Goal: Transaction & Acquisition: Purchase product/service

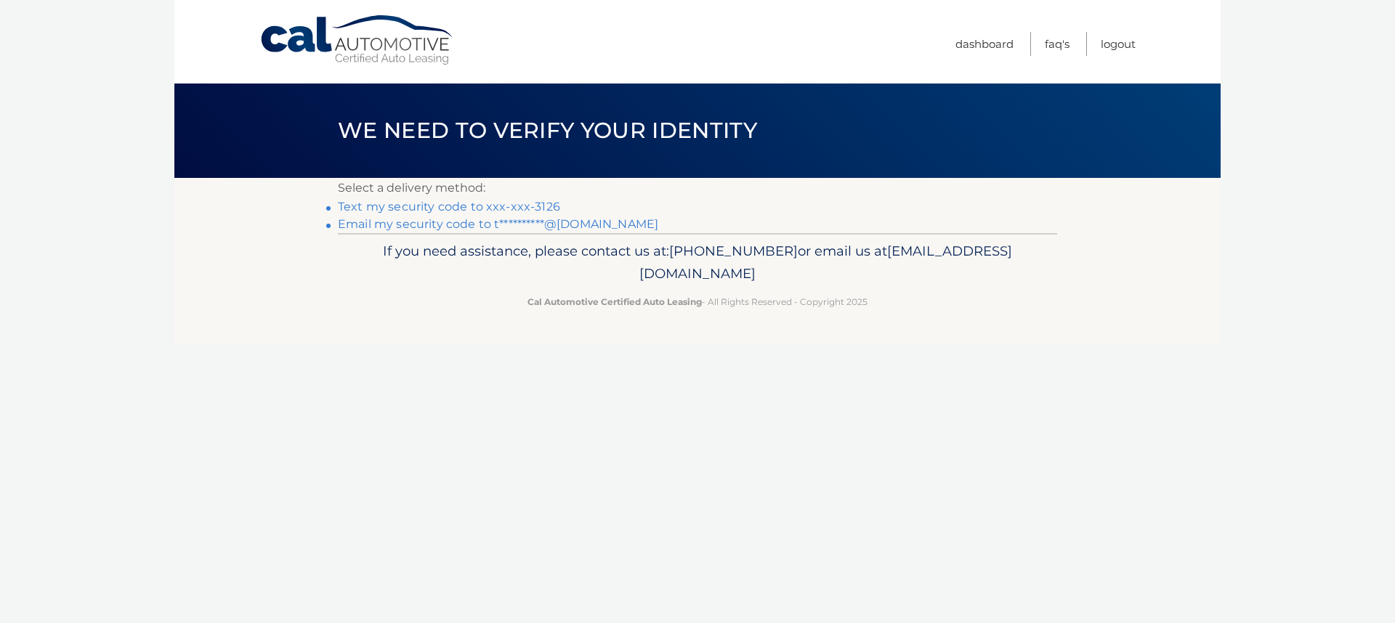
click at [490, 207] on link "Text my security code to xxx-xxx-3126" at bounding box center [449, 207] width 222 height 14
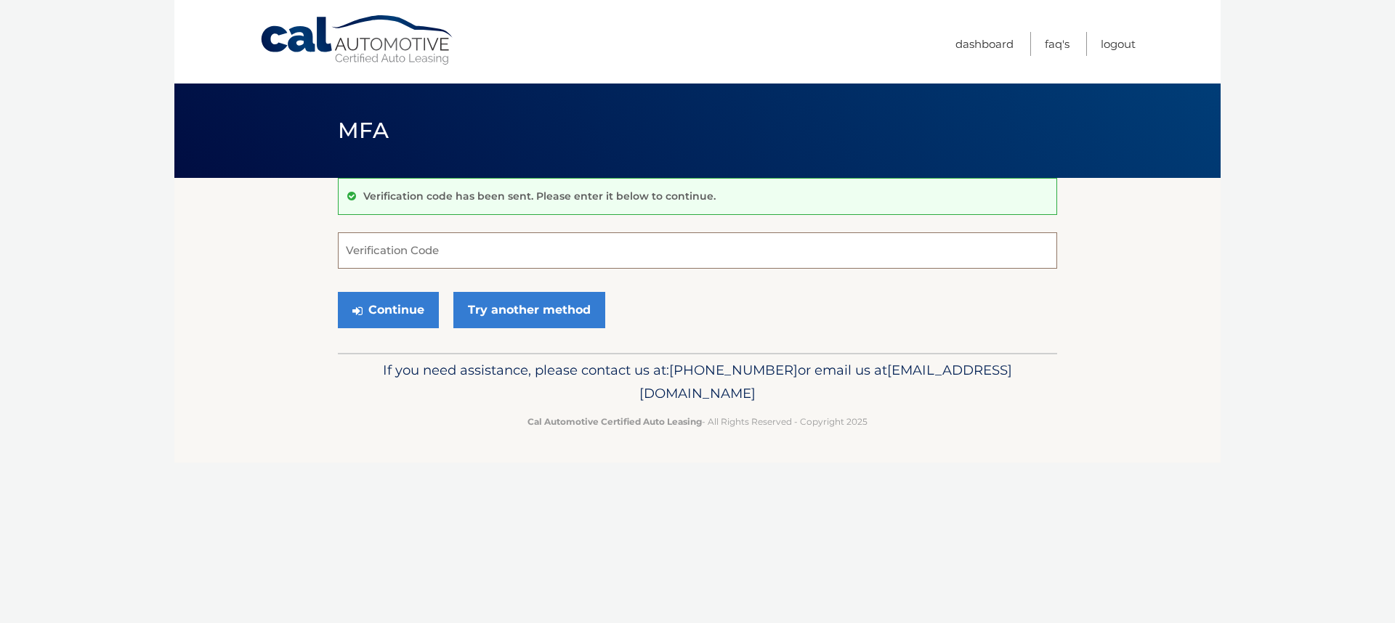
click at [471, 243] on input "Verification Code" at bounding box center [697, 250] width 719 height 36
type input "942769"
click at [397, 322] on button "Continue" at bounding box center [388, 310] width 101 height 36
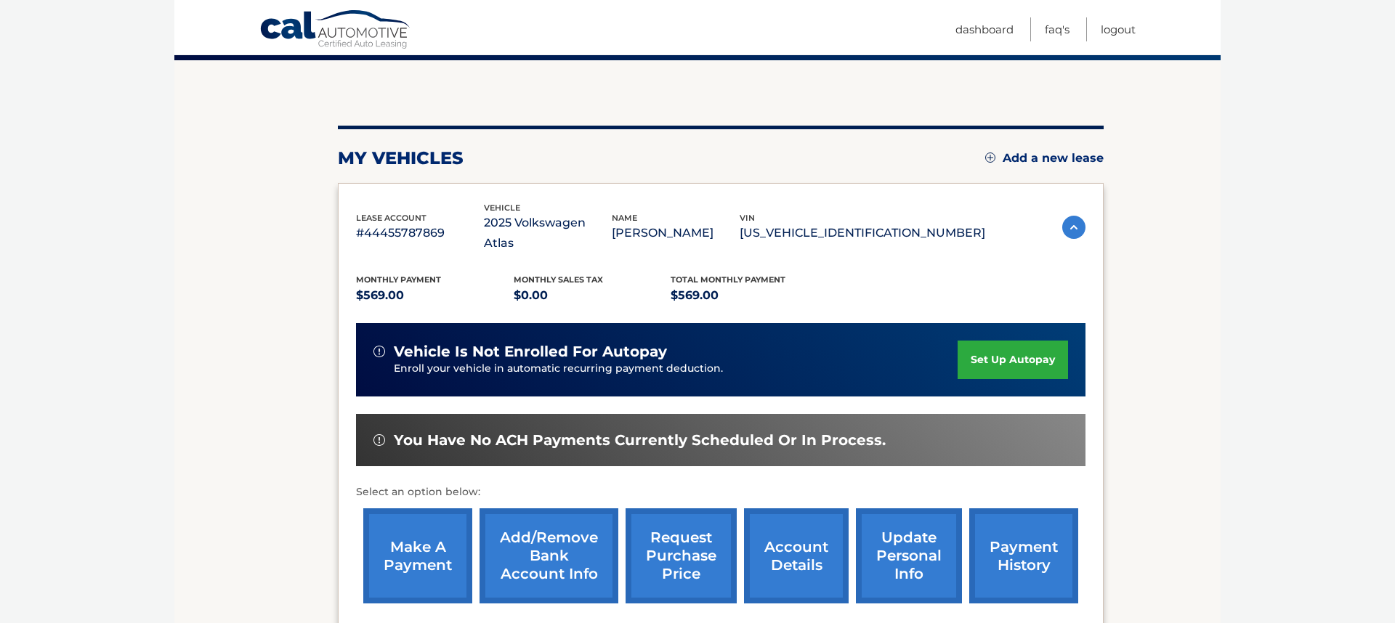
scroll to position [126, 0]
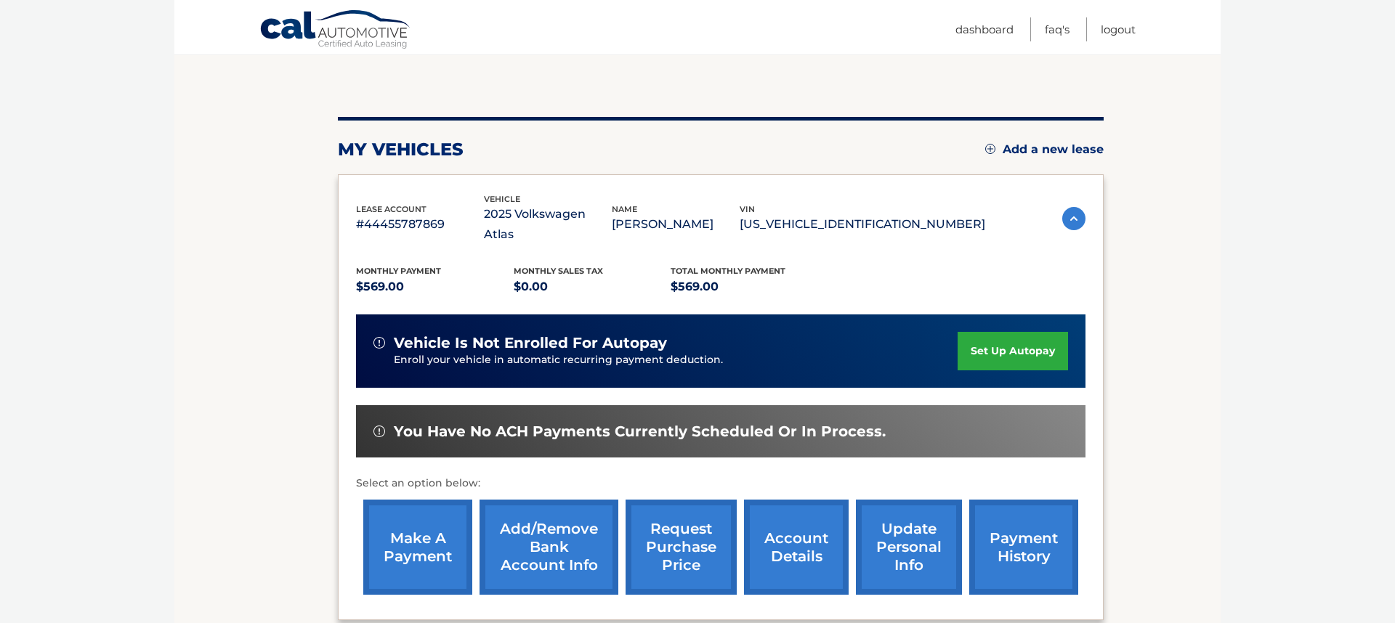
click at [1000, 525] on link "payment history" at bounding box center [1023, 547] width 109 height 95
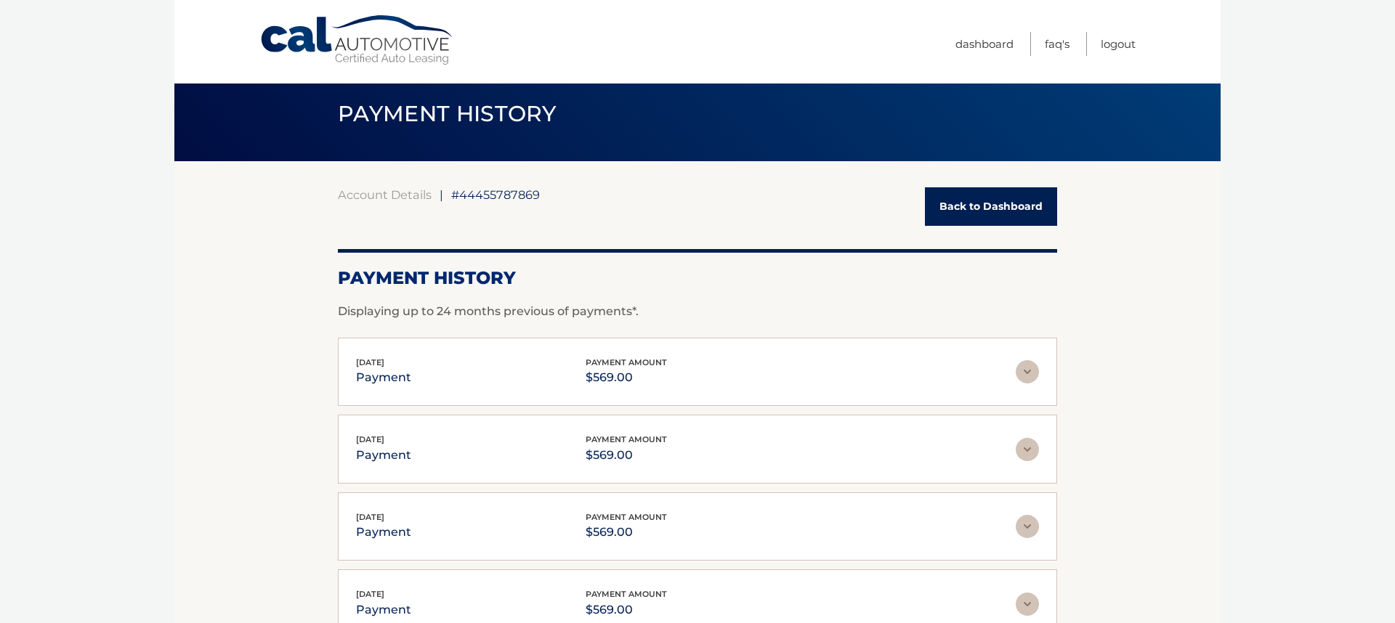
scroll to position [11, 0]
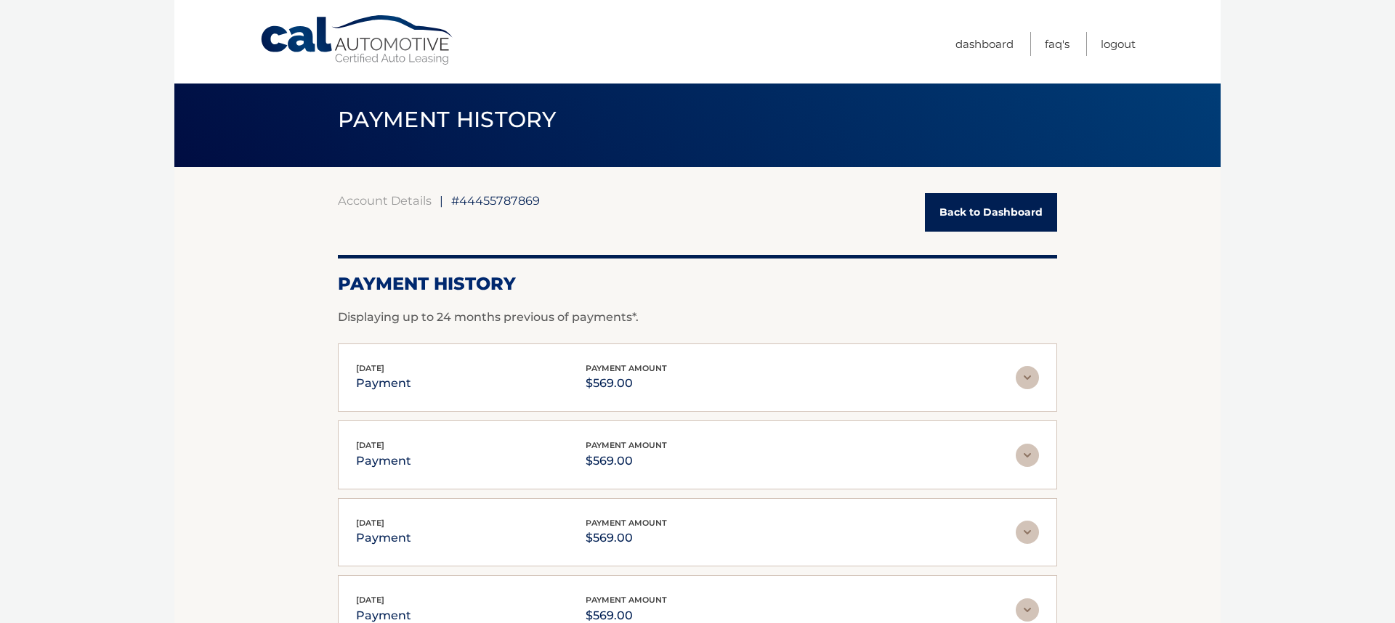
click at [1055, 216] on link "Back to Dashboard" at bounding box center [991, 212] width 132 height 39
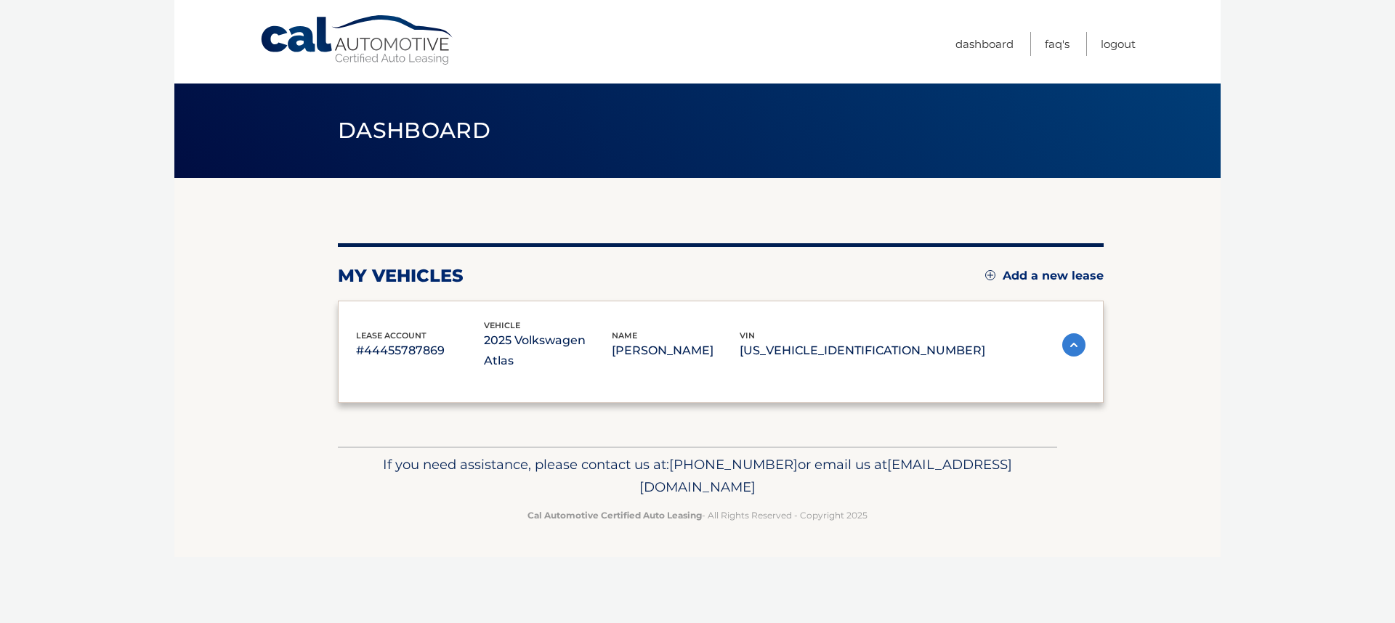
click at [1005, 214] on div "my vehicles Add a new lease lease account #44455787869 vehicle 2025 Volkswagen …" at bounding box center [721, 312] width 766 height 269
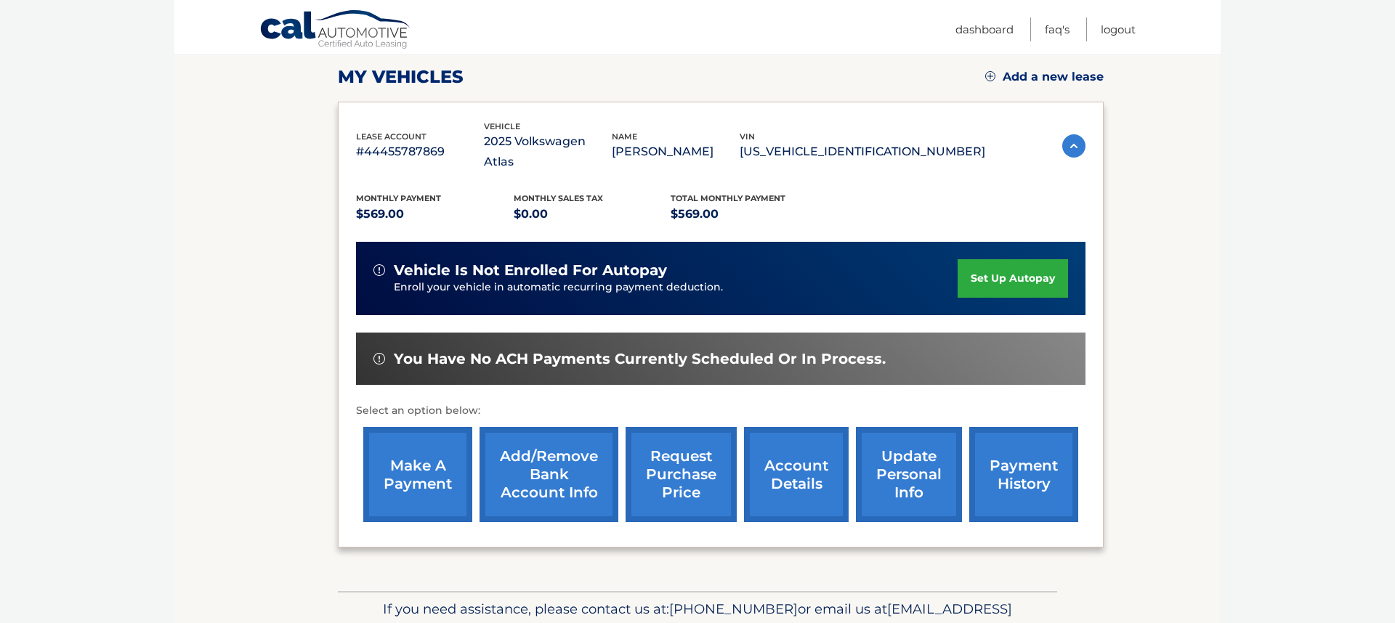
scroll to position [202, 0]
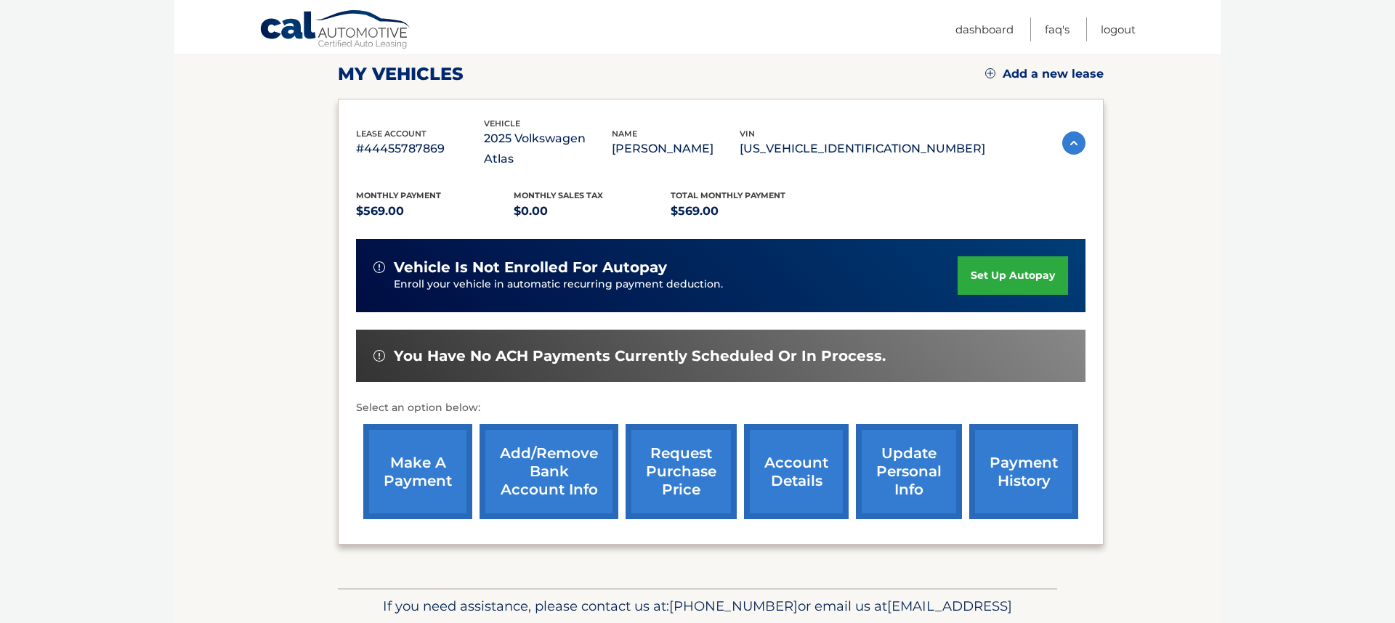
click at [416, 458] on link "make a payment" at bounding box center [417, 471] width 109 height 95
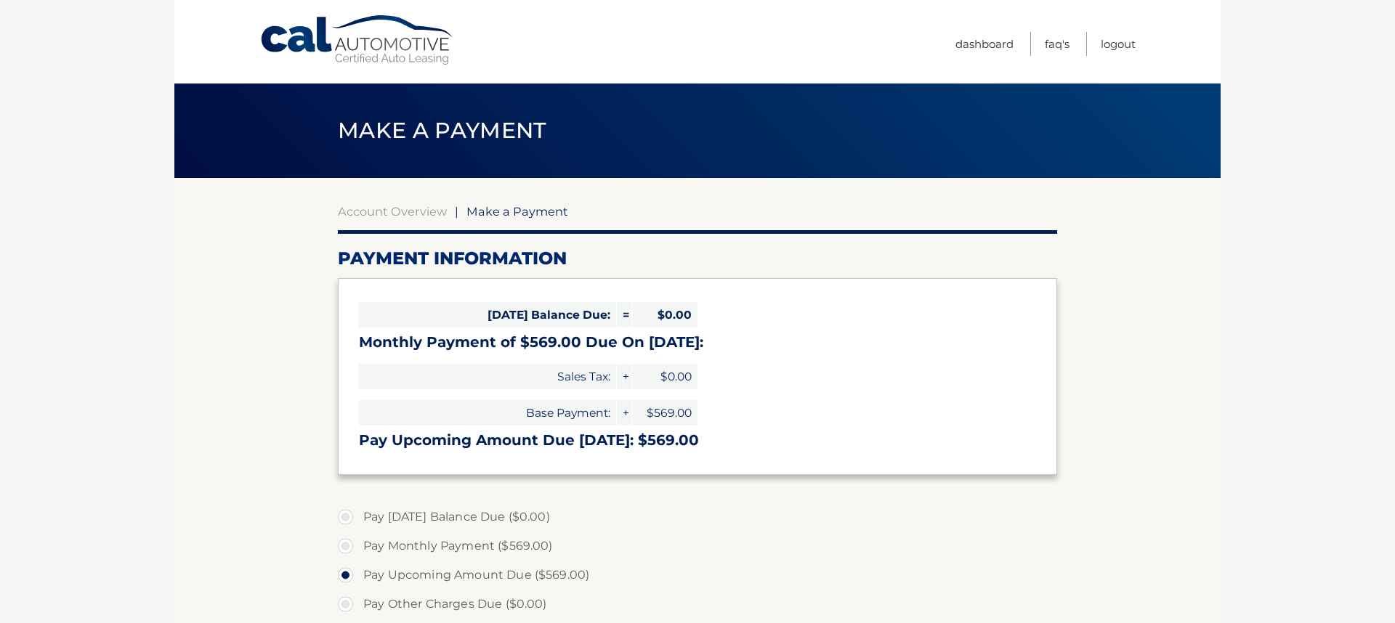
select select "YWZhMGRhNWMtMDE5YS00NWFlLWE1NDQtOTFmN2QxZTI1NmE0"
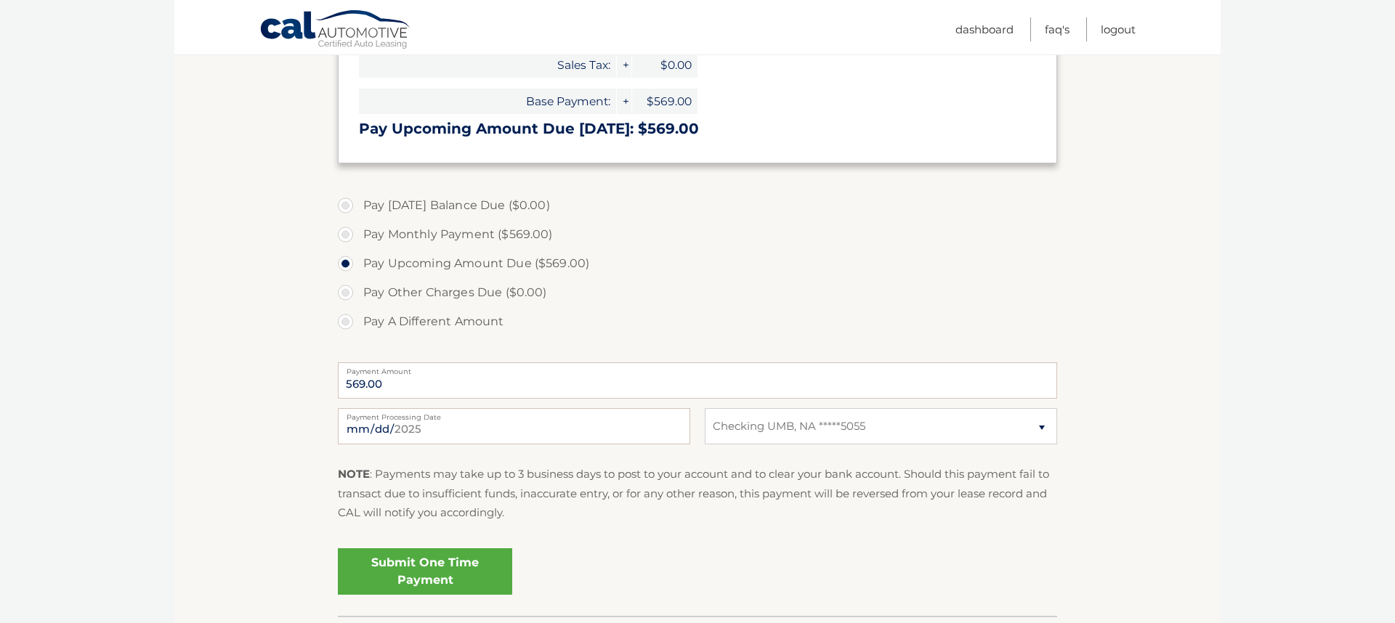
scroll to position [346, 0]
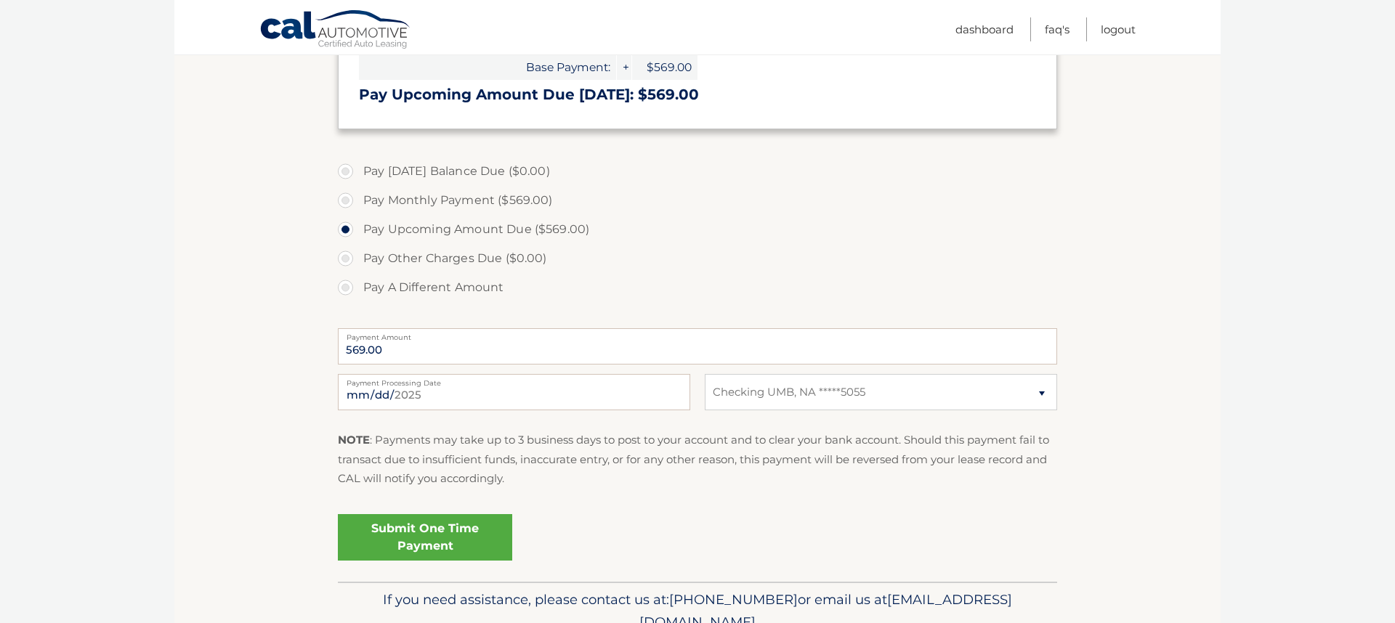
click at [457, 530] on link "Submit One Time Payment" at bounding box center [425, 537] width 174 height 46
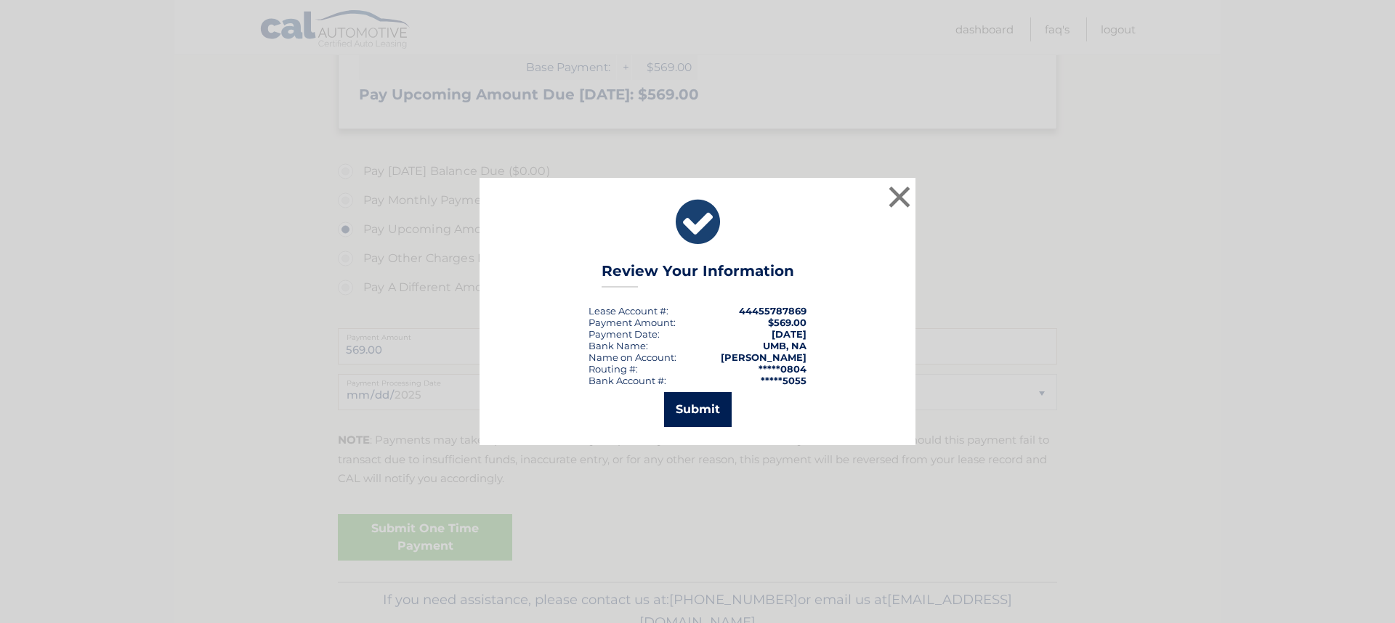
click at [678, 420] on button "Submit" at bounding box center [698, 409] width 68 height 35
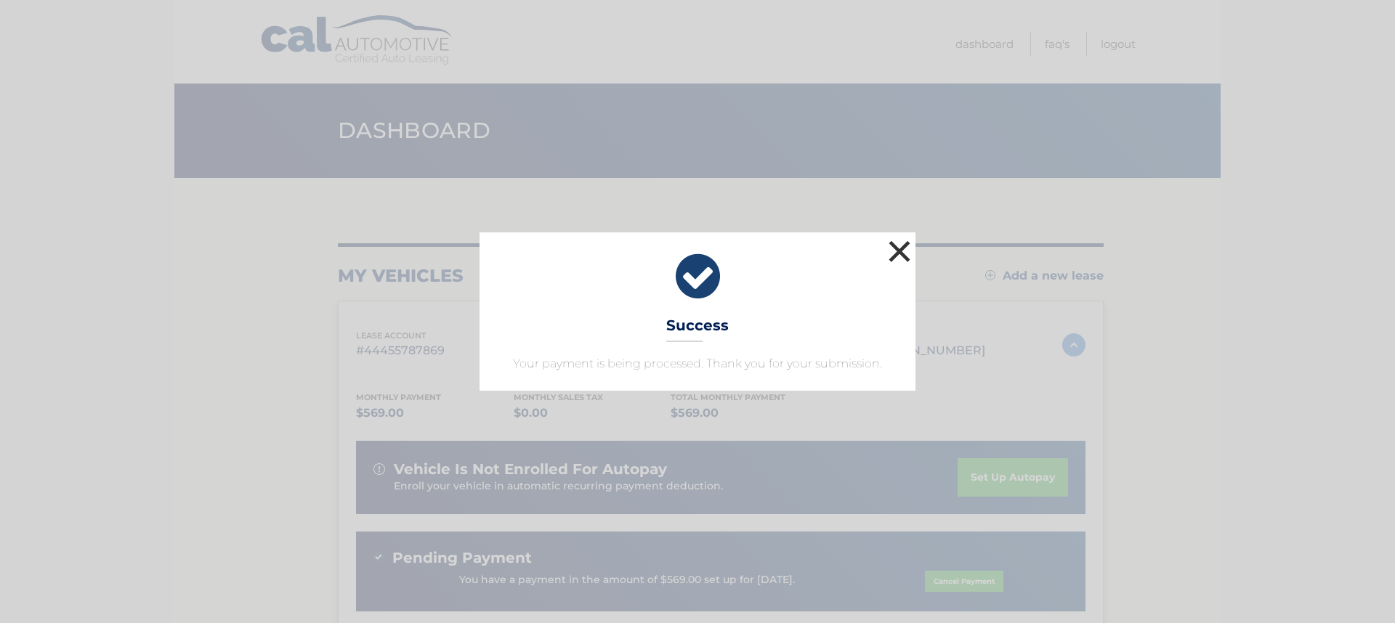
click at [893, 244] on button "×" at bounding box center [899, 251] width 29 height 29
